Goal: Find contact information: Find contact information

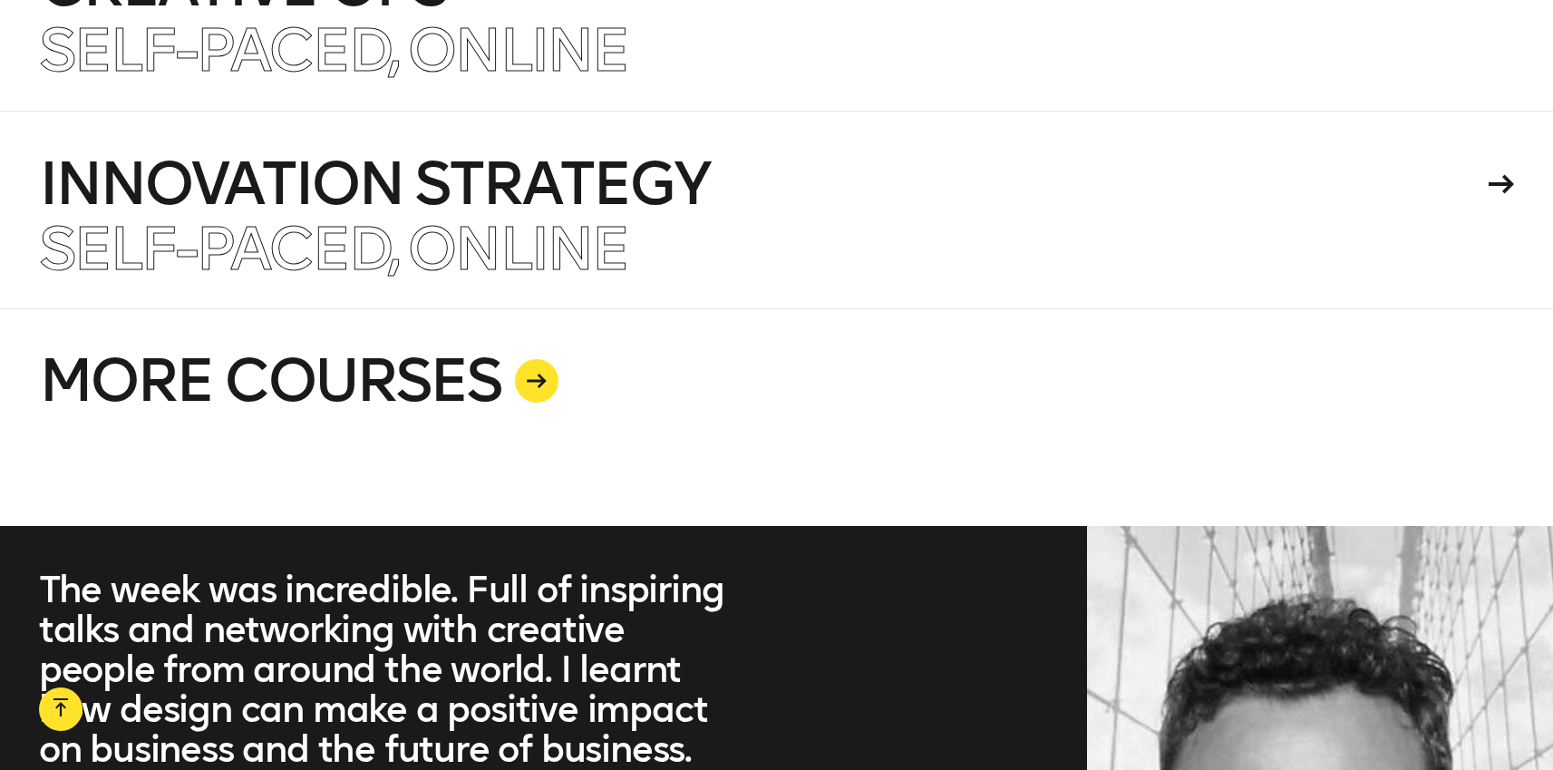
scroll to position [4993, 0]
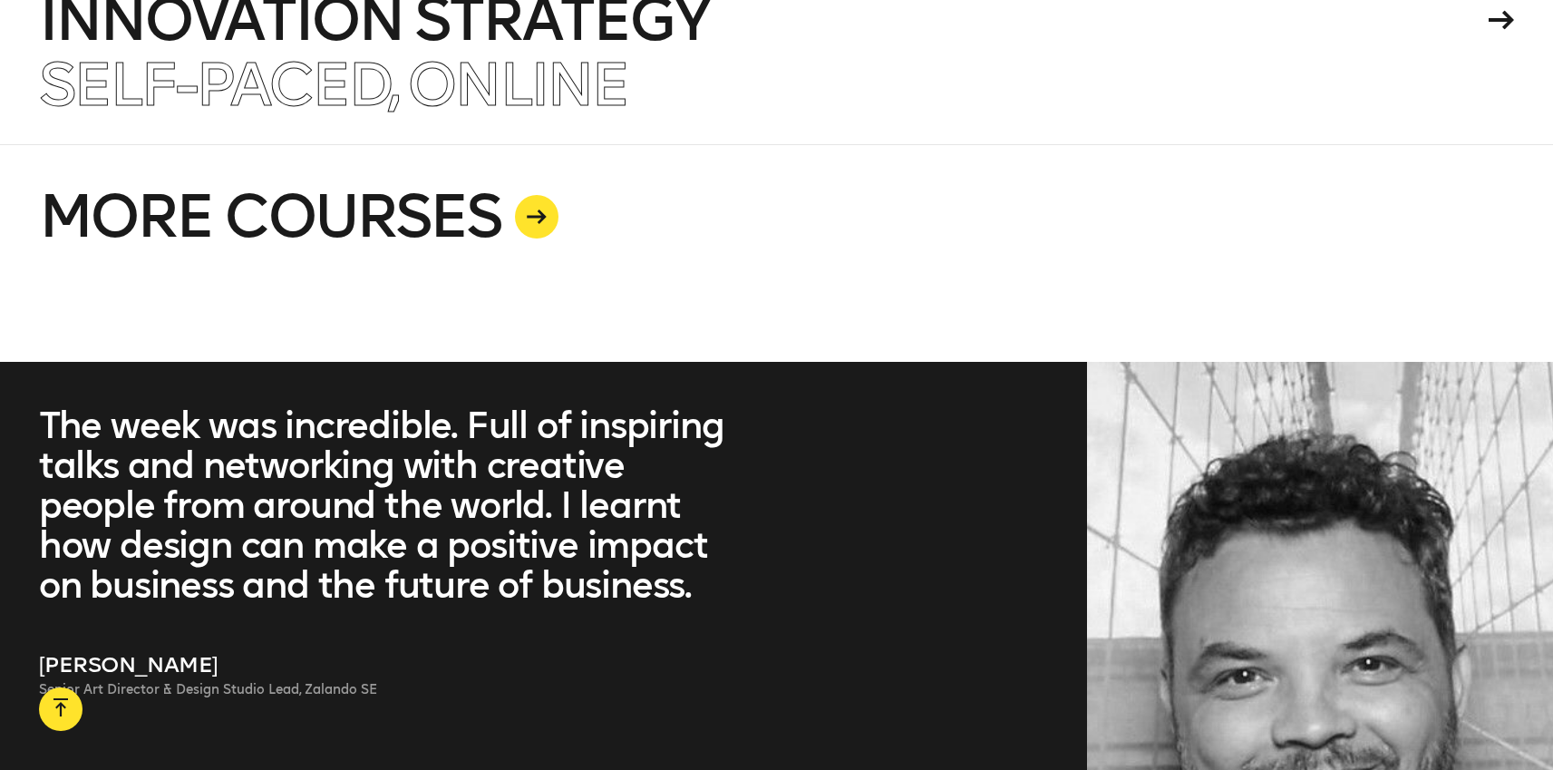
click at [544, 209] on icon at bounding box center [538, 216] width 20 height 15
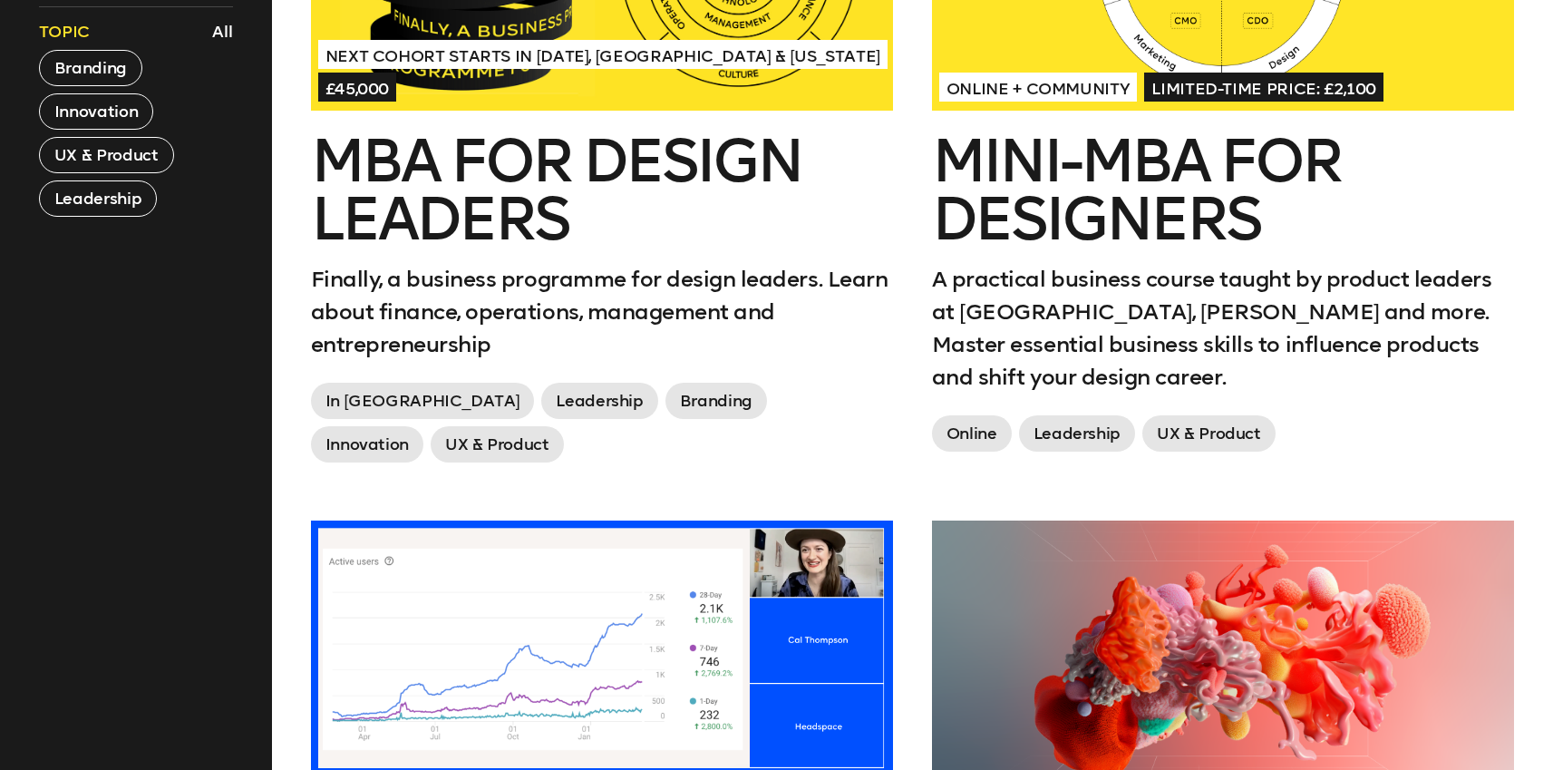
scroll to position [638, 0]
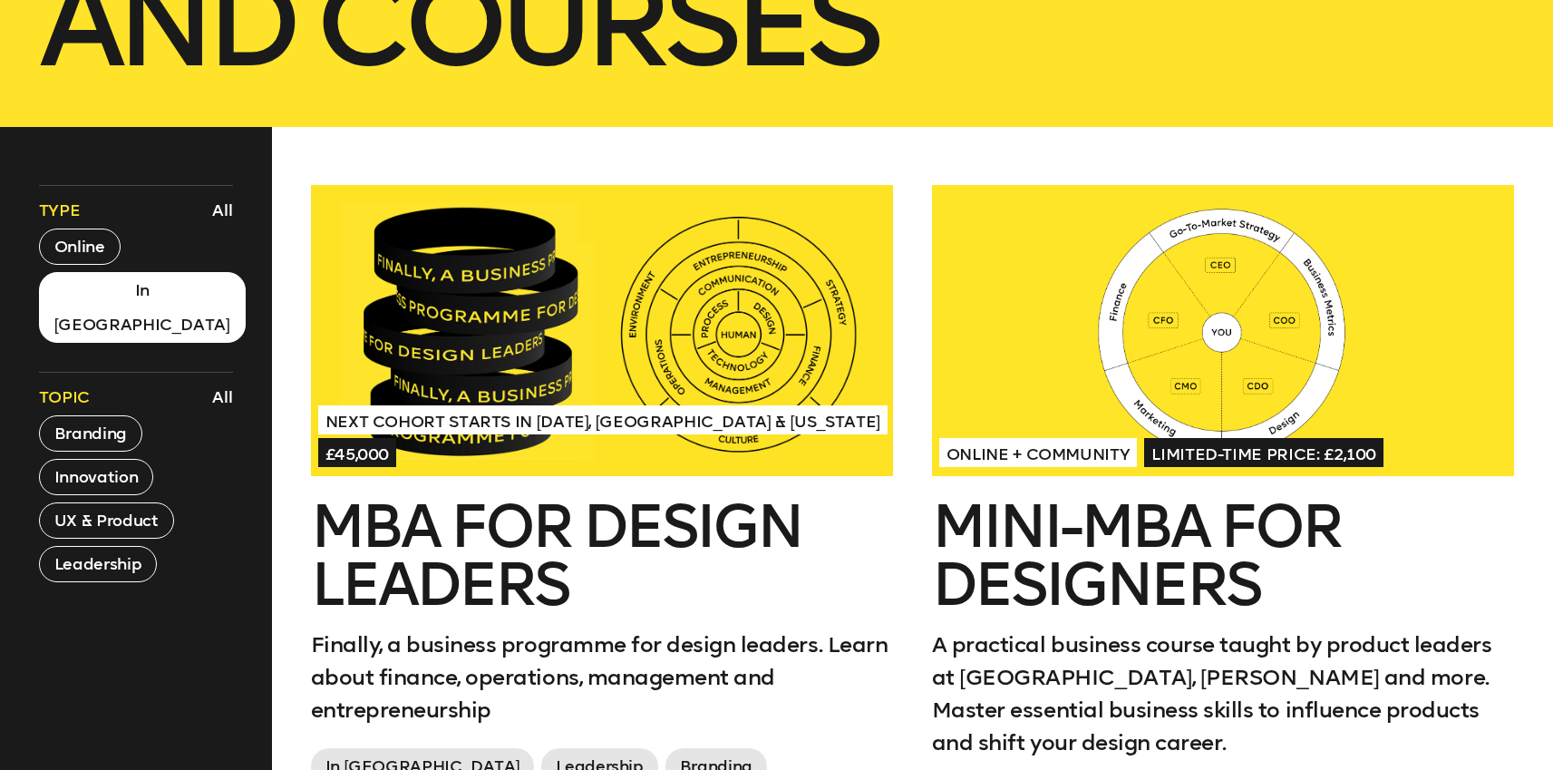
drag, startPoint x: 78, startPoint y: 307, endPoint x: 86, endPoint y: 301, distance: 9.8
click at [79, 306] on button "In [GEOGRAPHIC_DATA]" at bounding box center [142, 307] width 207 height 71
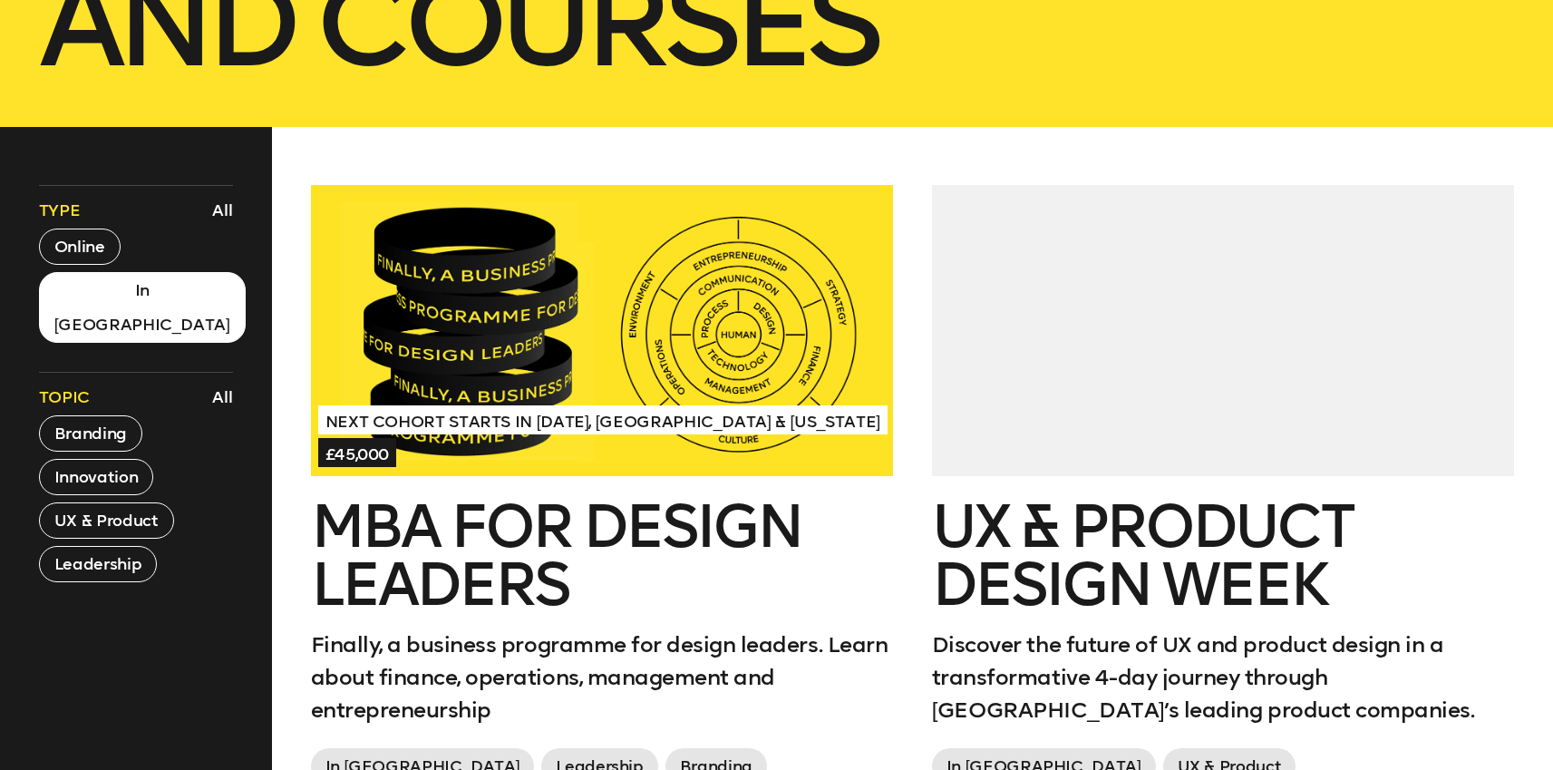
click at [114, 297] on button "In [GEOGRAPHIC_DATA]" at bounding box center [142, 307] width 207 height 71
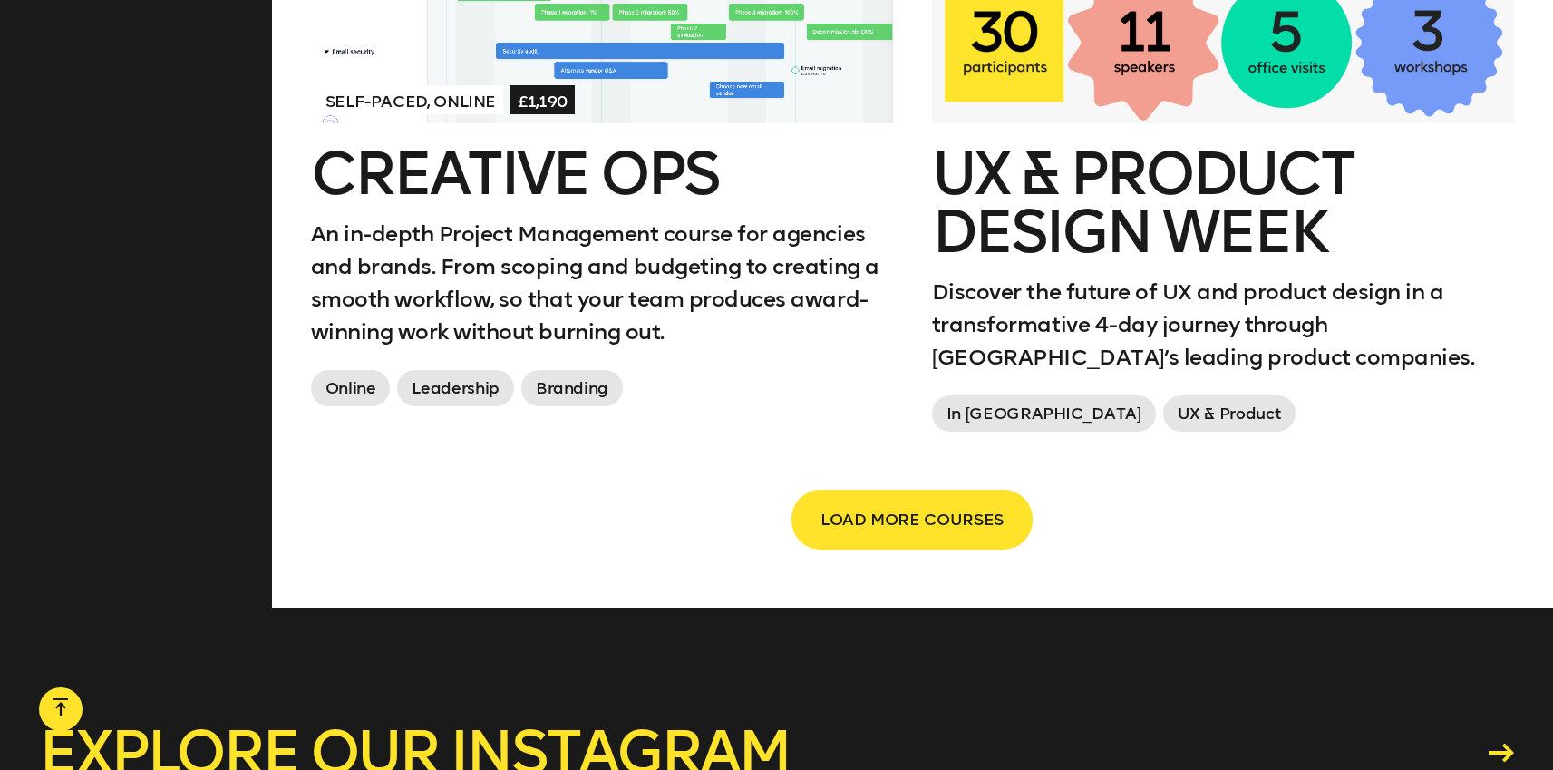
scroll to position [3152, 0]
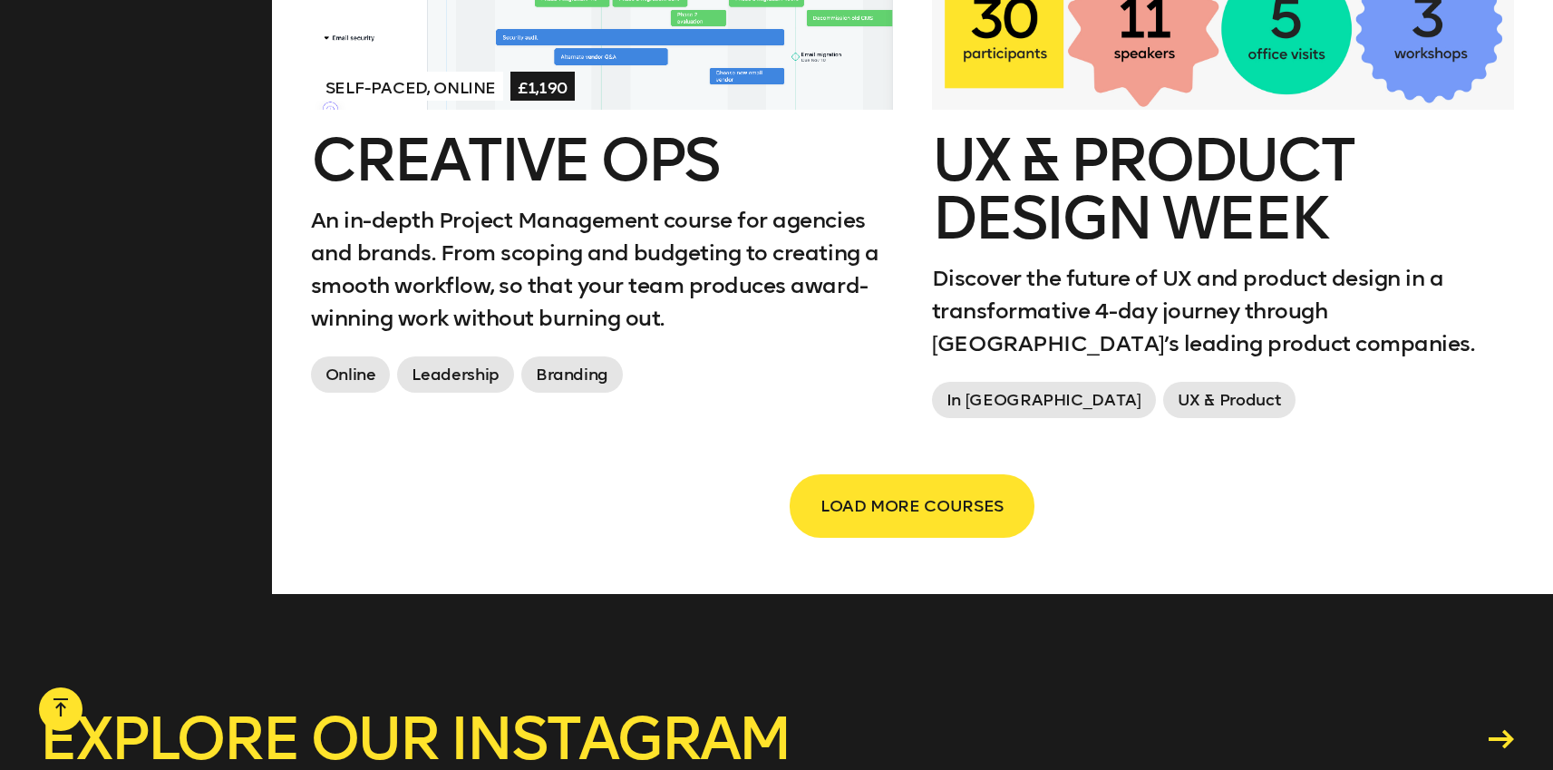
click at [838, 495] on span "LOAD MORE COURSES" at bounding box center [912, 506] width 183 height 34
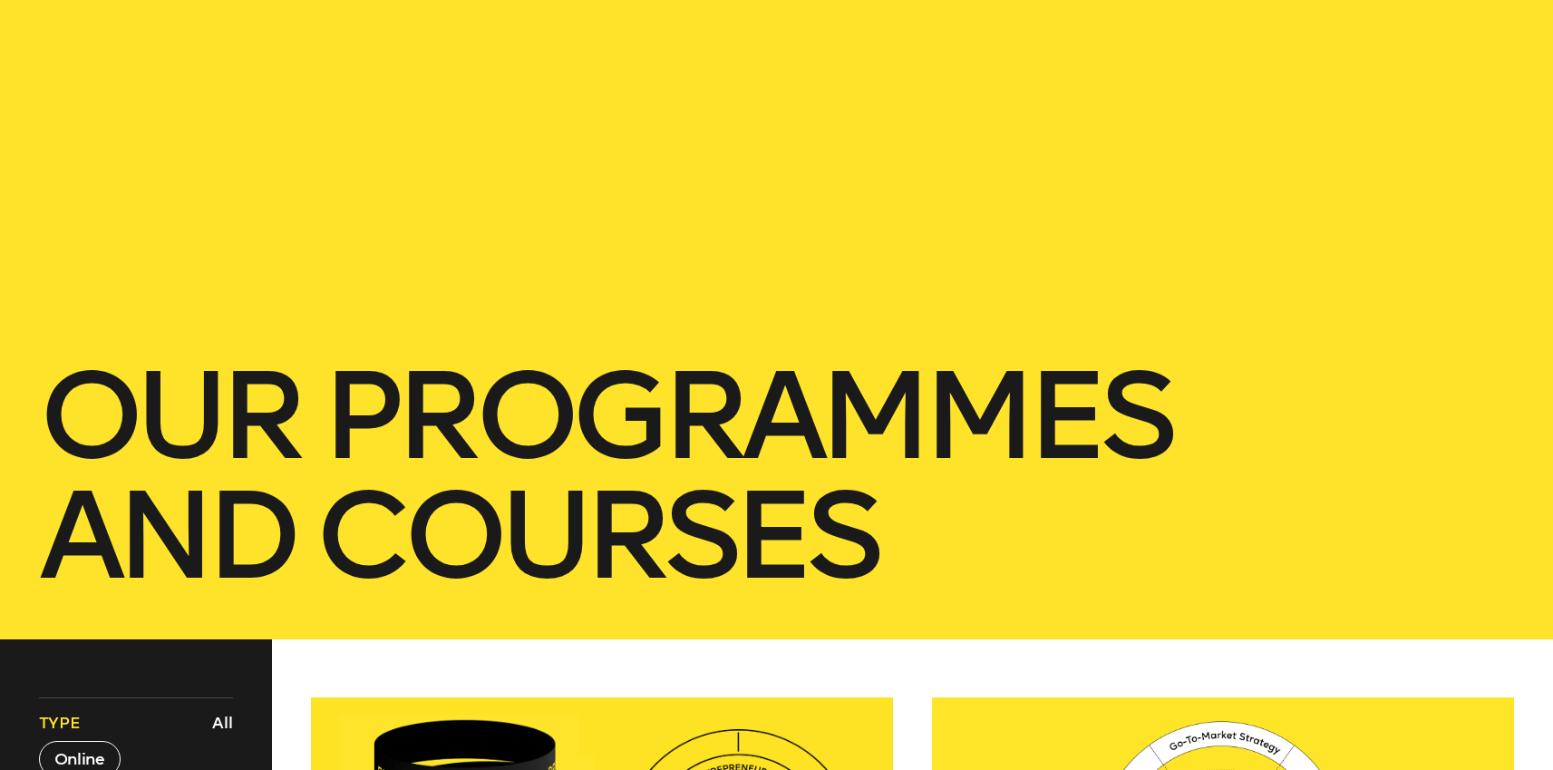
scroll to position [0, 0]
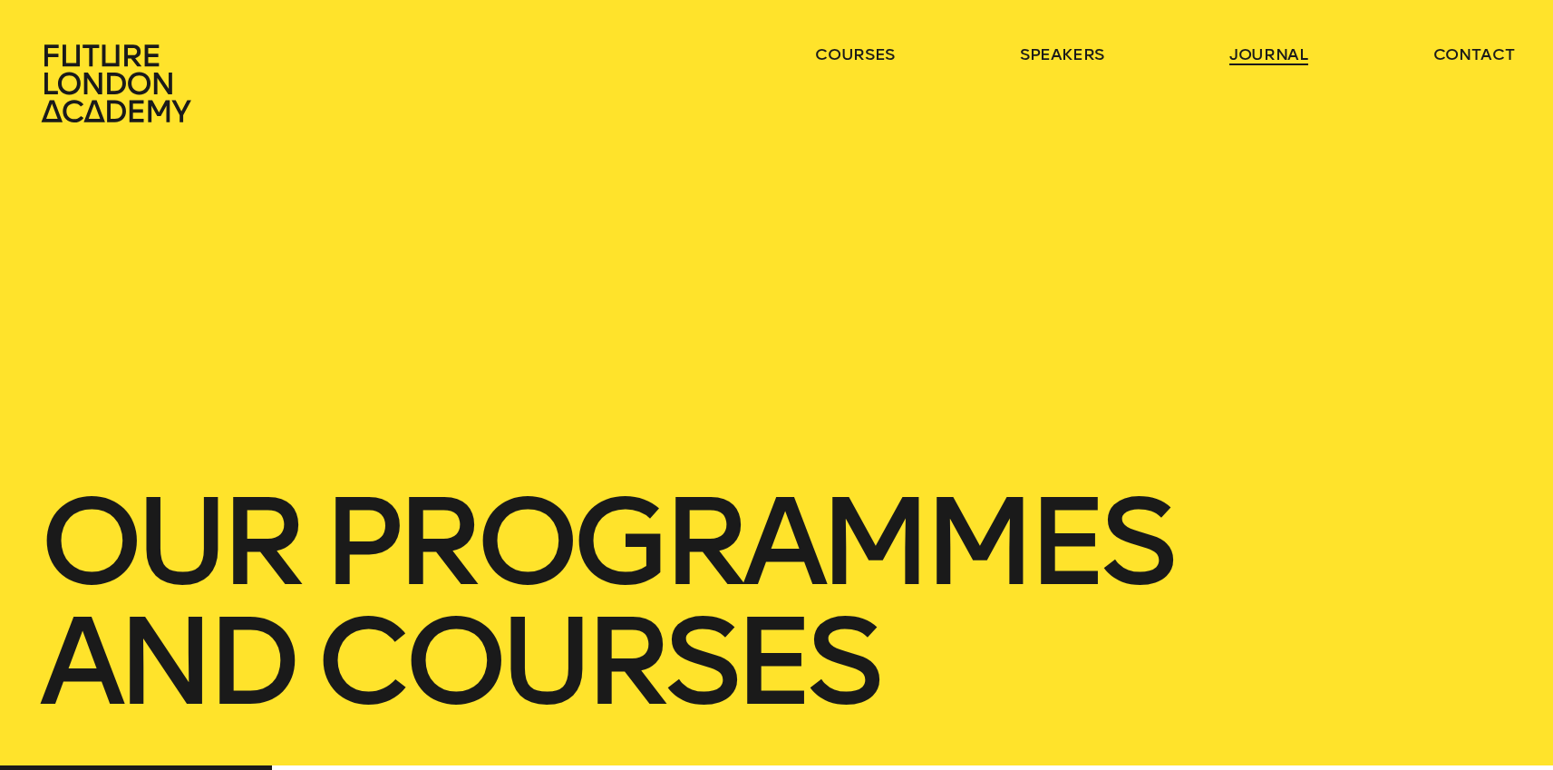
click at [1251, 54] on link "journal" at bounding box center [1269, 55] width 79 height 22
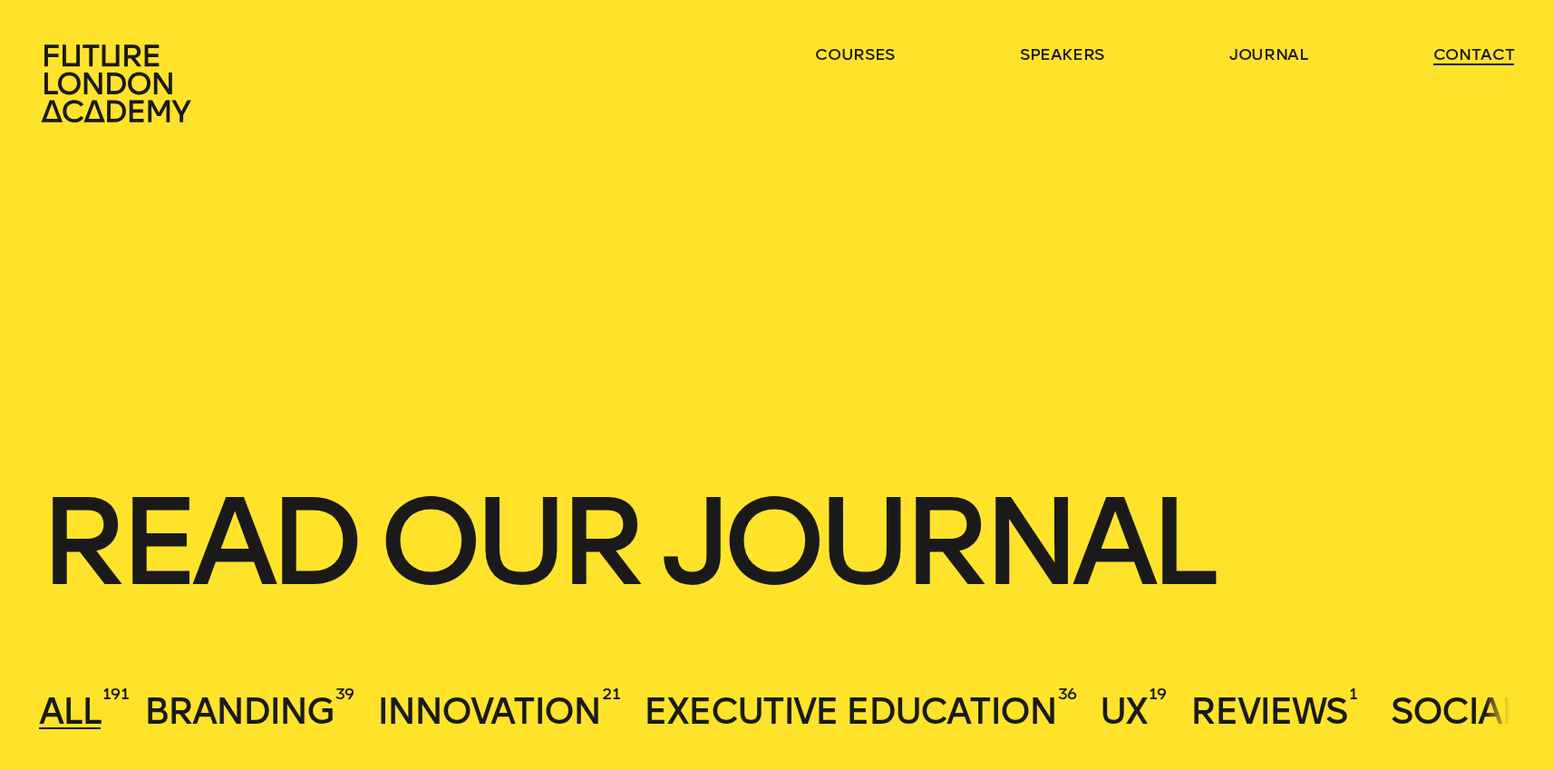
click at [1492, 53] on link "contact" at bounding box center [1475, 55] width 82 height 22
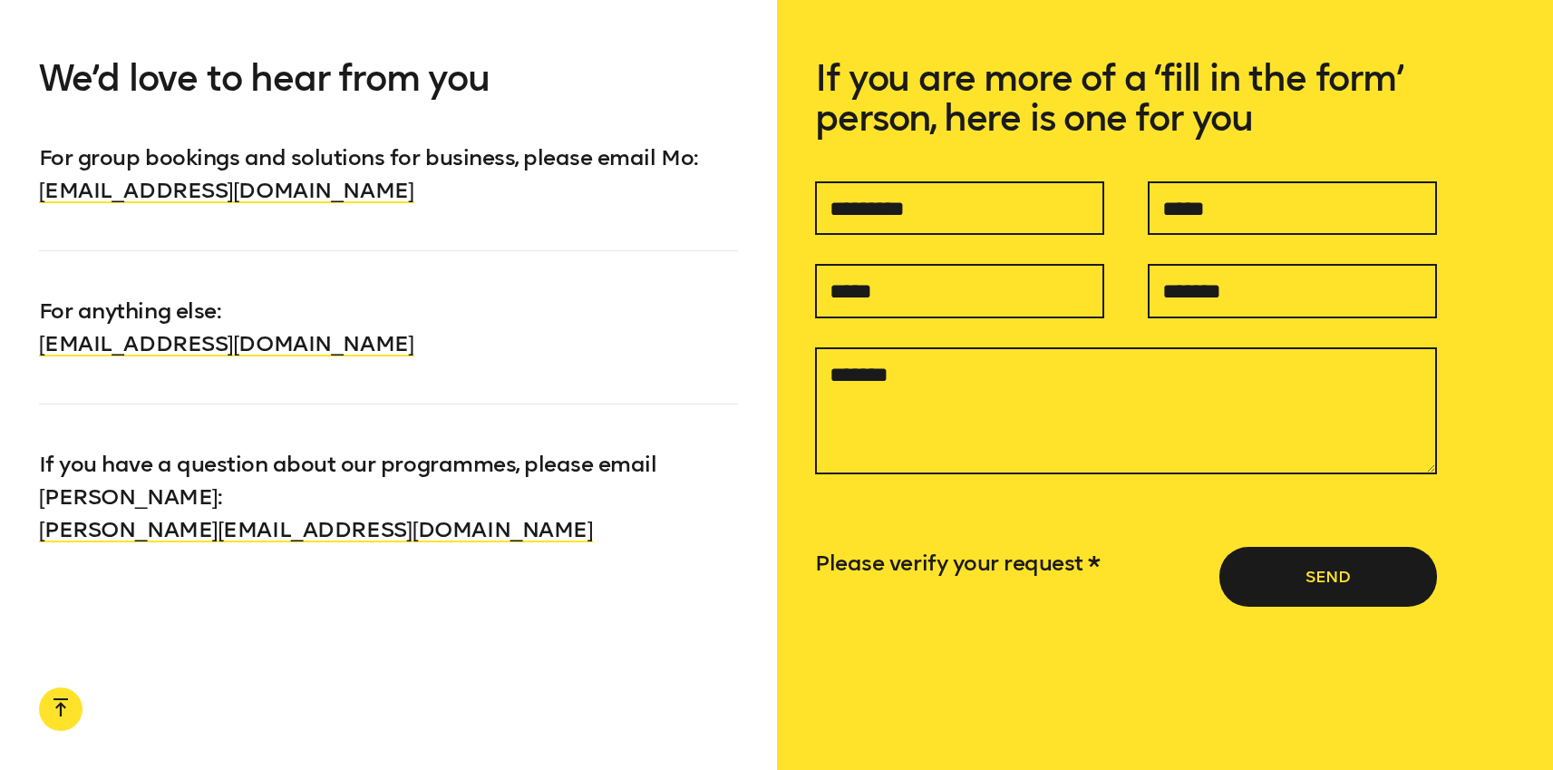
scroll to position [1558, 0]
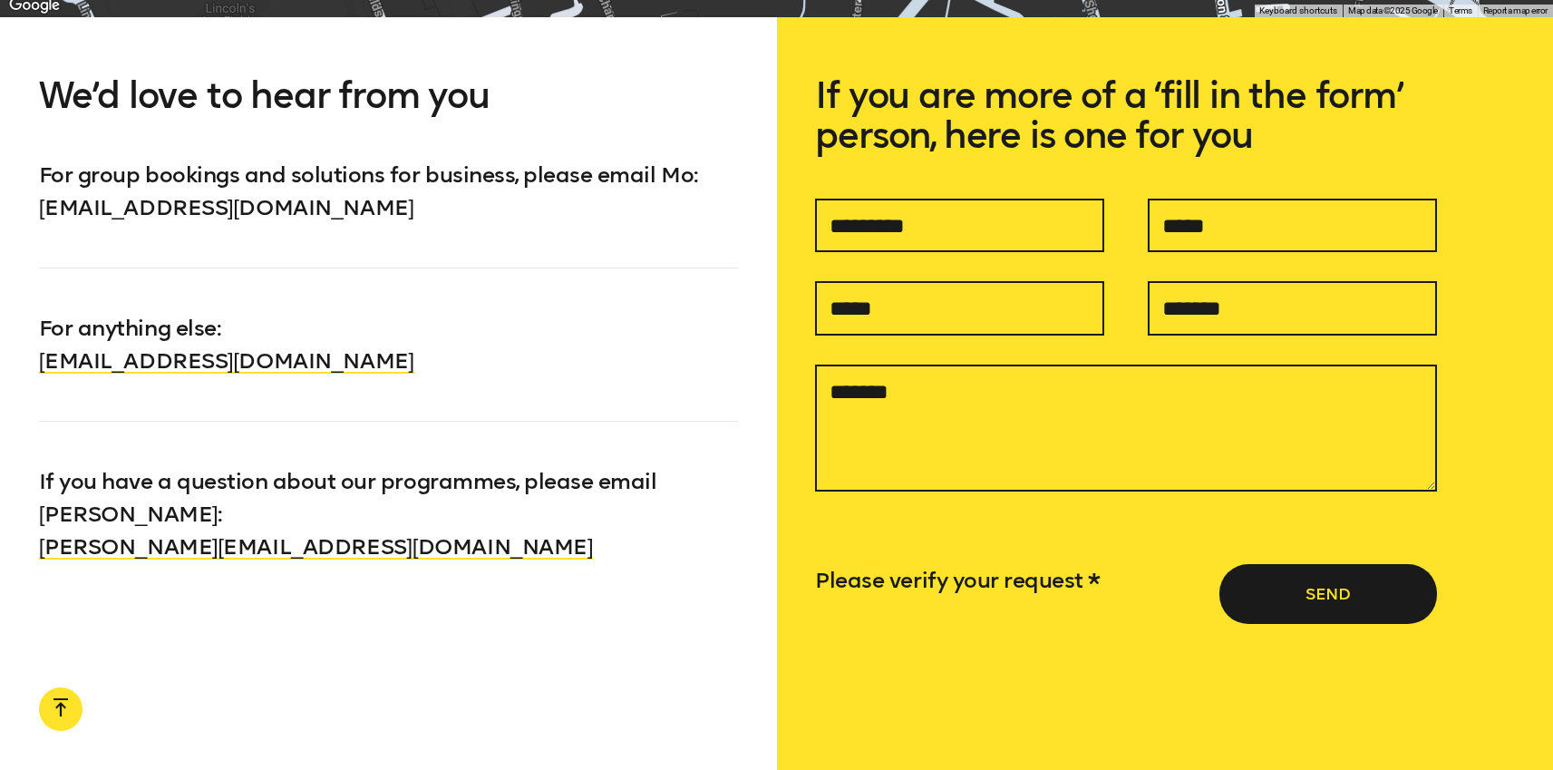
click at [337, 200] on link "[EMAIL_ADDRESS][DOMAIN_NAME]" at bounding box center [226, 207] width 375 height 26
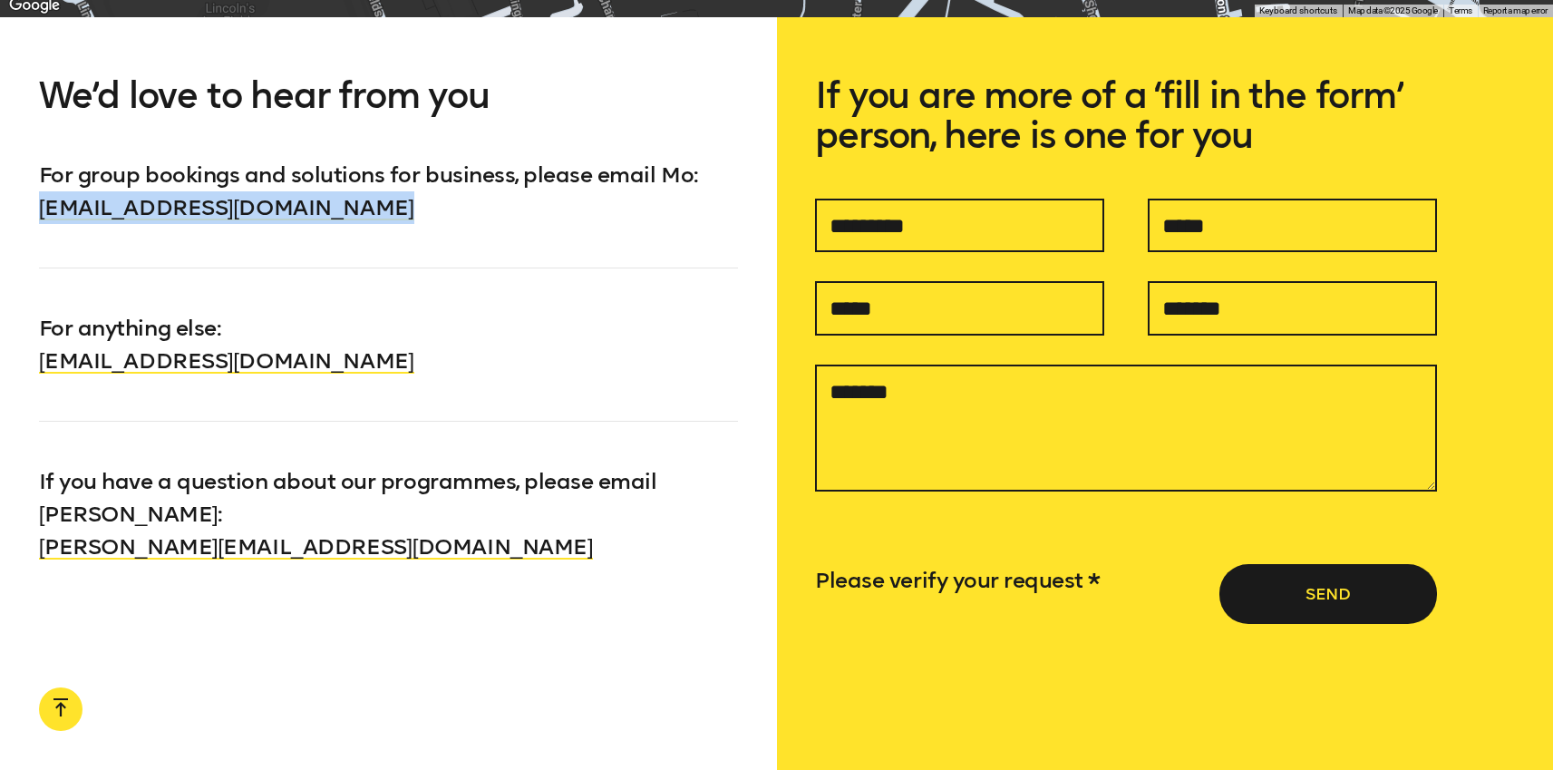
drag, startPoint x: 417, startPoint y: 207, endPoint x: 0, endPoint y: 217, distance: 417.3
click at [0, 217] on div "We’d love to hear from you For group bookings and solutions for business, pleas…" at bounding box center [388, 405] width 777 height 777
copy link "[EMAIL_ADDRESS][DOMAIN_NAME]"
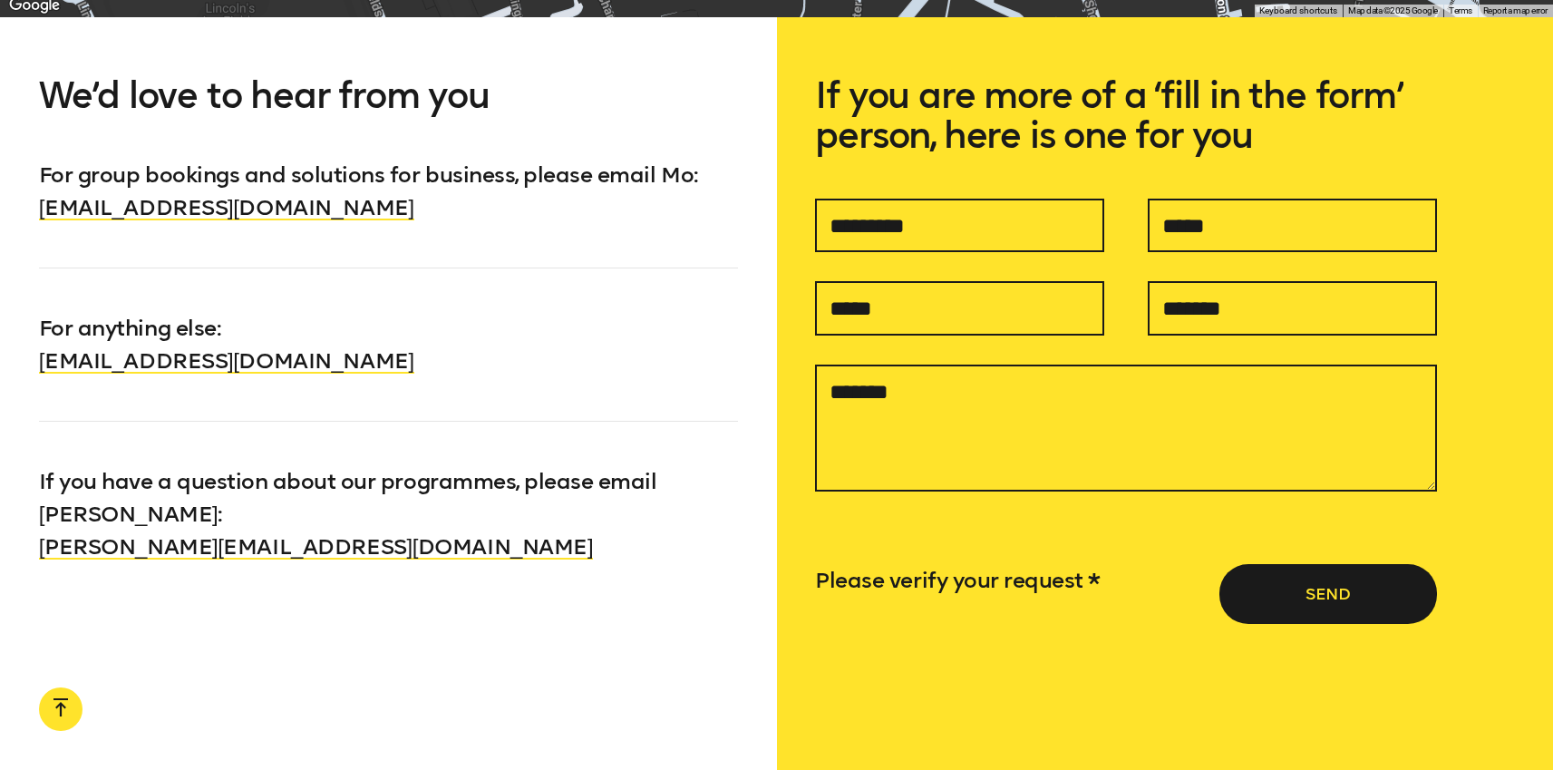
click at [325, 67] on div "We’d love to hear from you For group bookings and solutions for business, pleas…" at bounding box center [388, 405] width 777 height 777
